Goal: Transaction & Acquisition: Purchase product/service

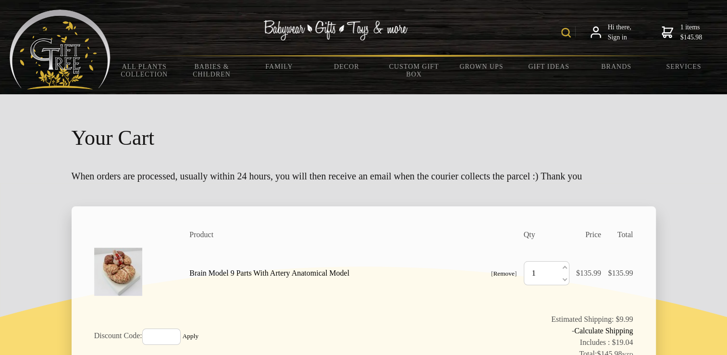
click at [561, 34] on img at bounding box center [566, 33] width 10 height 10
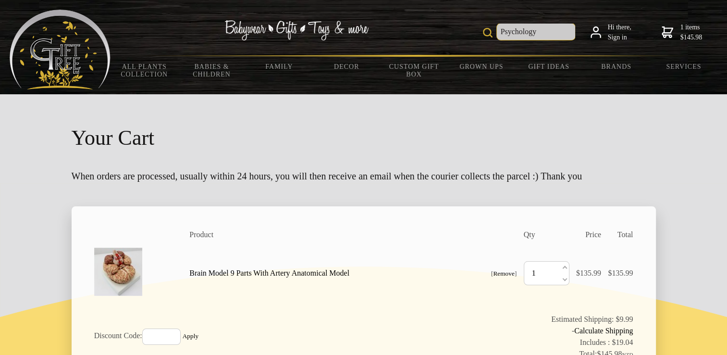
type input "Psychology"
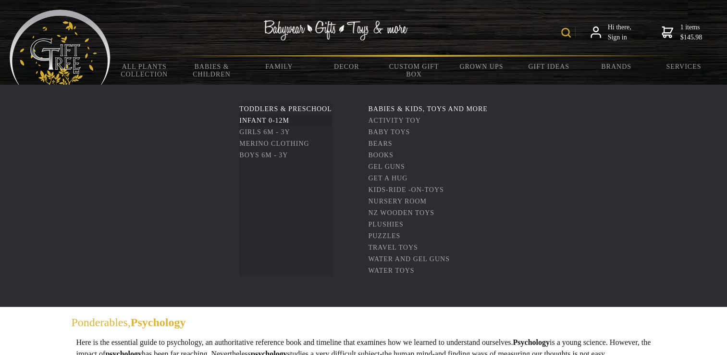
click at [265, 122] on link "Infant 0-12m" at bounding box center [264, 120] width 50 height 7
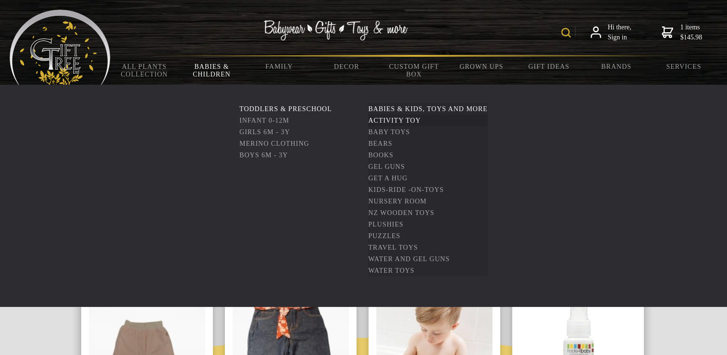
click at [408, 124] on link "Activity Toy" at bounding box center [394, 120] width 52 height 7
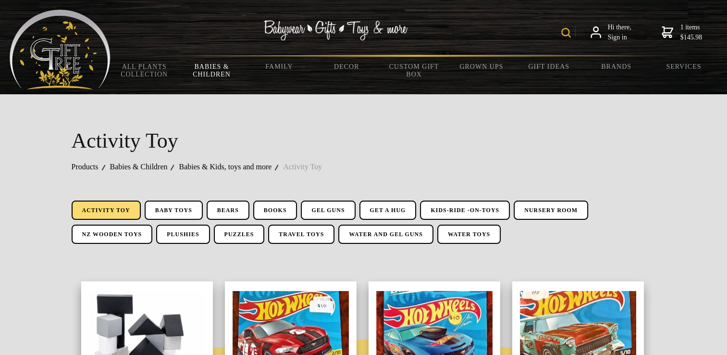
click at [561, 32] on img at bounding box center [566, 33] width 10 height 10
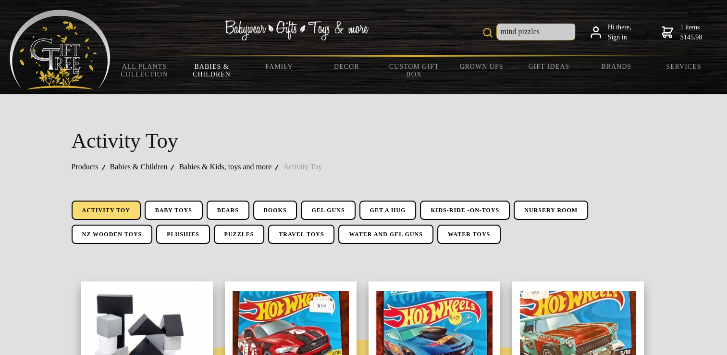
type input "mind pizzles"
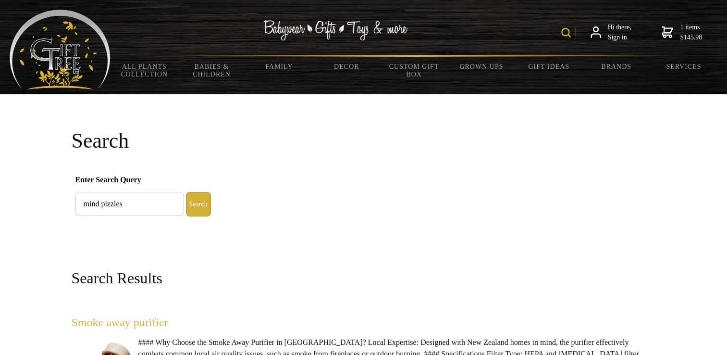
click at [561, 30] on img at bounding box center [566, 33] width 10 height 10
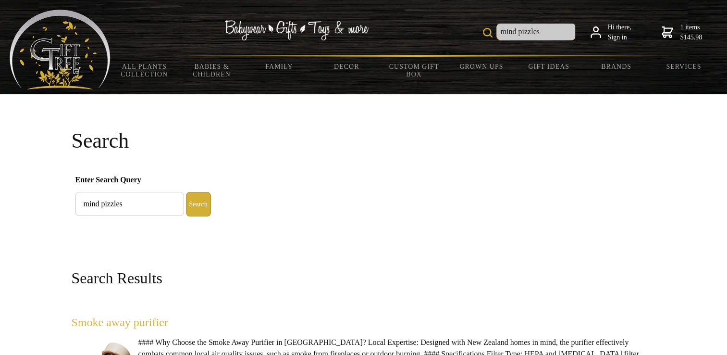
drag, startPoint x: 542, startPoint y: 33, endPoint x: 449, endPoint y: 43, distance: 94.2
click at [449, 43] on div "mind pizzles Hi there, Sign in 1 items $145.98" at bounding box center [414, 32] width 607 height 45
type input "stacking toys"
